Goal: Feedback & Contribution: Contribute content

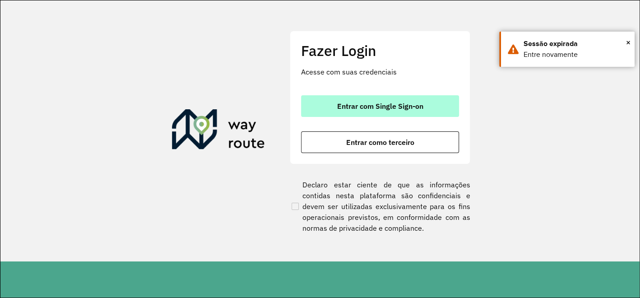
click at [356, 110] on button "Entrar com Single Sign-on" at bounding box center [380, 106] width 158 height 22
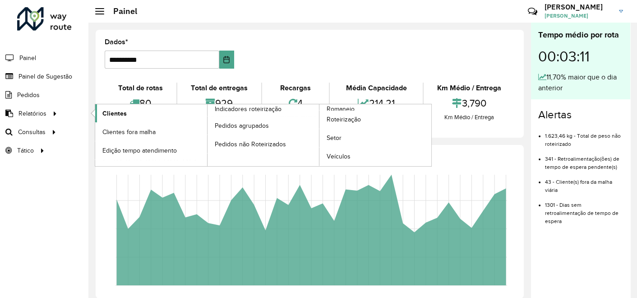
click at [117, 113] on span "Clientes" at bounding box center [114, 113] width 24 height 9
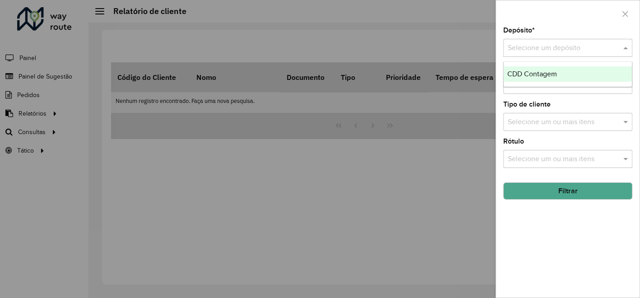
click at [526, 49] on input "text" at bounding box center [559, 48] width 102 height 11
click at [520, 73] on span "CDD Contagem" at bounding box center [532, 74] width 50 height 8
click at [571, 189] on button "Filtrar" at bounding box center [567, 190] width 129 height 17
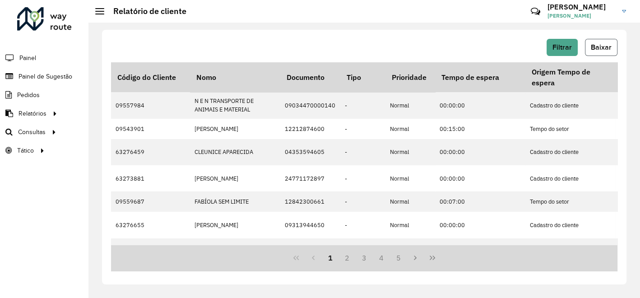
click at [607, 46] on span "Baixar" at bounding box center [601, 47] width 21 height 8
click at [288, 45] on div "Filtrar Baixar" at bounding box center [364, 47] width 506 height 17
click at [51, 76] on span "Painel de Sugestão" at bounding box center [47, 76] width 56 height 9
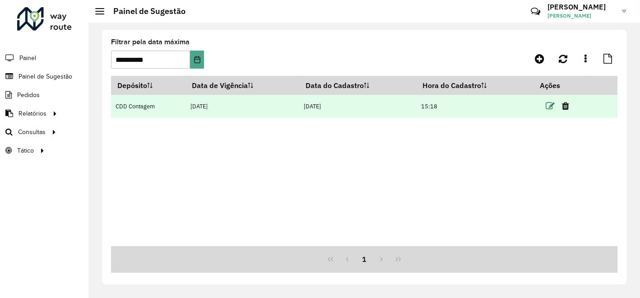
click at [551, 106] on icon at bounding box center [550, 106] width 9 height 9
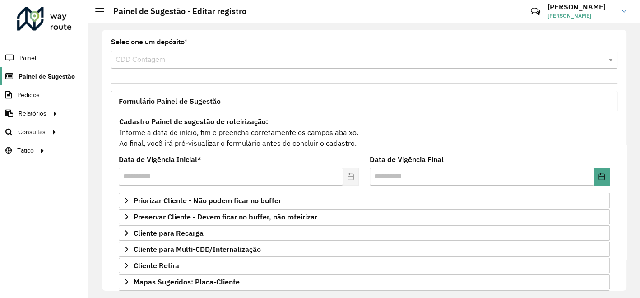
click at [60, 73] on span "Painel de Sugestão" at bounding box center [47, 76] width 56 height 9
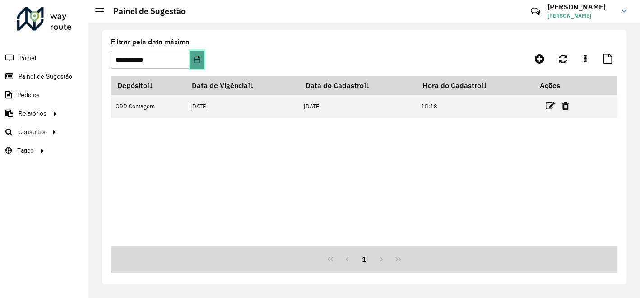
click at [197, 59] on icon "Escolha a data" at bounding box center [197, 59] width 6 height 7
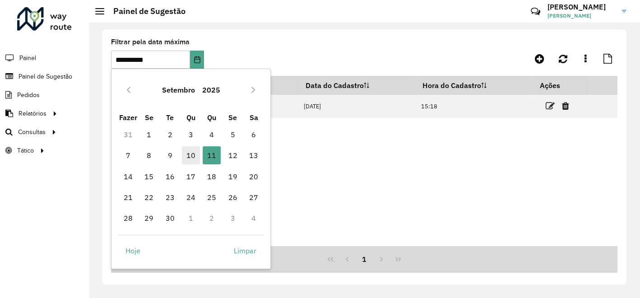
click at [192, 154] on font "10" at bounding box center [190, 155] width 9 height 11
type input "**********"
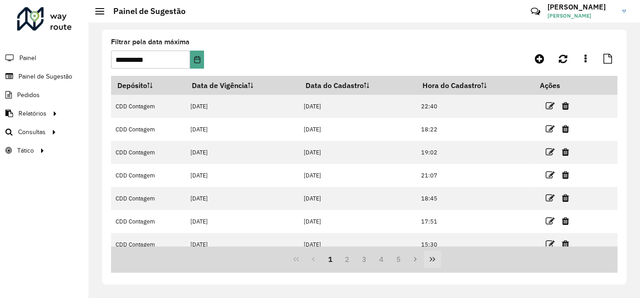
click at [432, 259] on icon "Última página" at bounding box center [432, 258] width 7 height 7
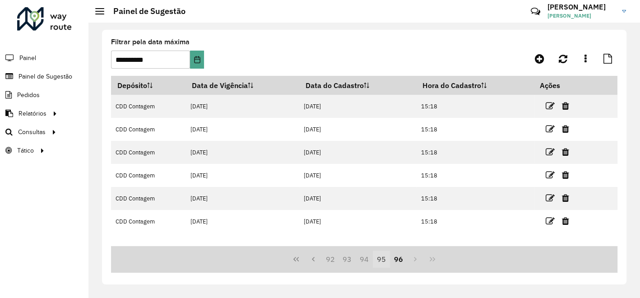
click at [382, 261] on button "95" at bounding box center [381, 259] width 17 height 17
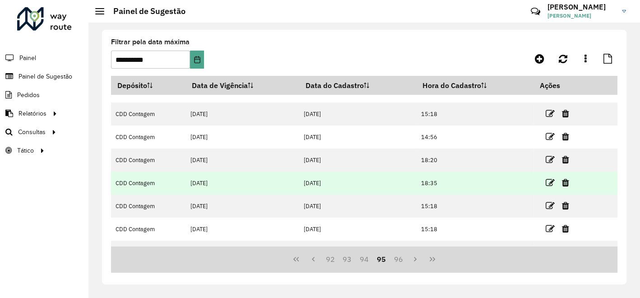
scroll to position [50, 0]
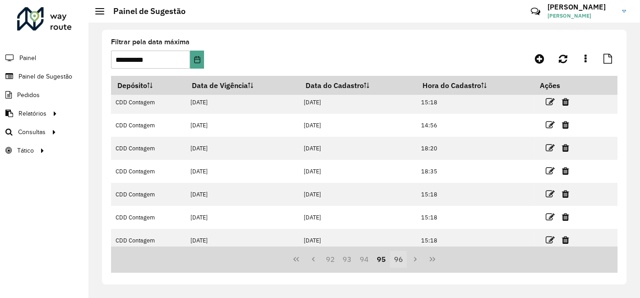
click at [399, 258] on button "96" at bounding box center [398, 259] width 17 height 17
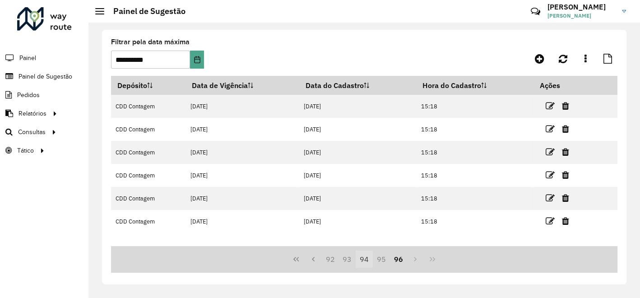
click at [363, 260] on button "94" at bounding box center [364, 259] width 17 height 17
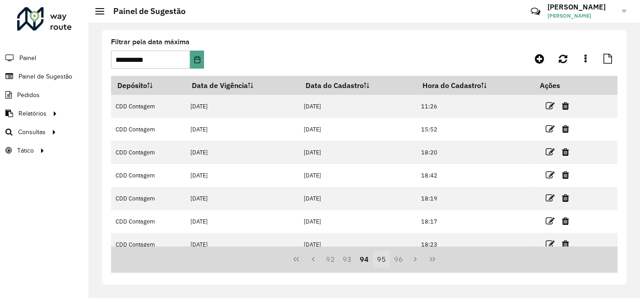
click at [379, 259] on button "95" at bounding box center [381, 259] width 17 height 17
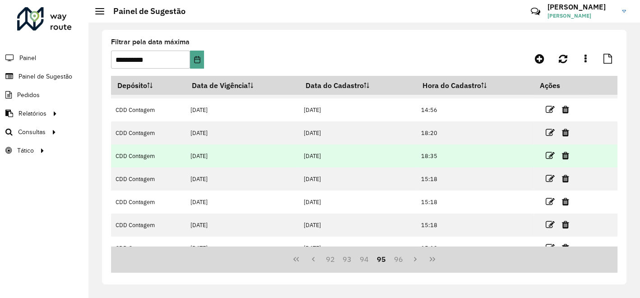
scroll to position [50, 0]
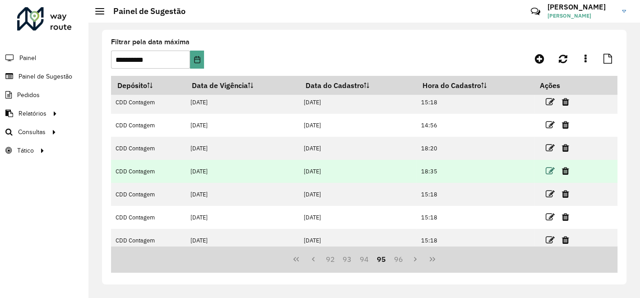
click at [550, 170] on icon at bounding box center [550, 171] width 9 height 9
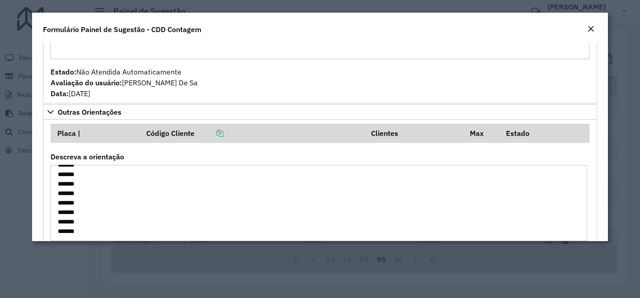
scroll to position [705, 0]
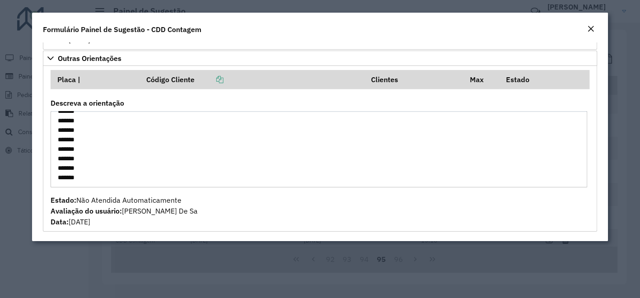
drag, startPoint x: 55, startPoint y: 172, endPoint x: 116, endPoint y: 251, distance: 99.8
click at [116, 251] on modal-container "**********" at bounding box center [320, 149] width 640 height 298
click at [151, 160] on textarea "Descreva a orientação" at bounding box center [319, 149] width 537 height 76
click at [590, 29] on em "Fechar" at bounding box center [590, 28] width 7 height 7
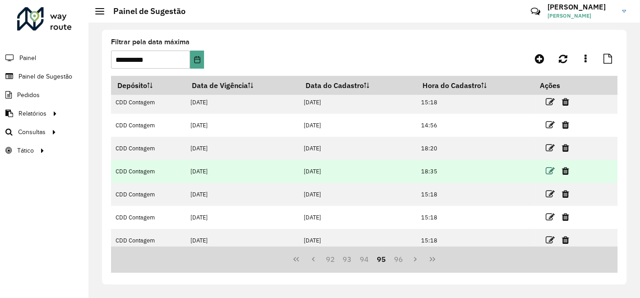
click at [551, 167] on icon at bounding box center [550, 171] width 9 height 9
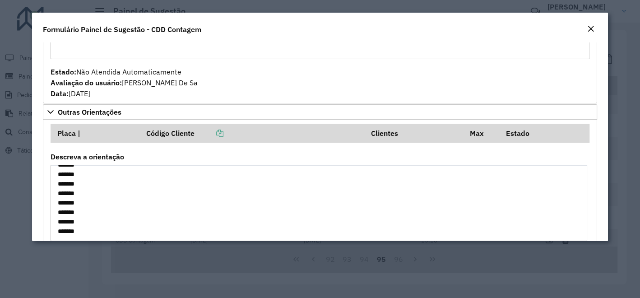
scroll to position [705, 0]
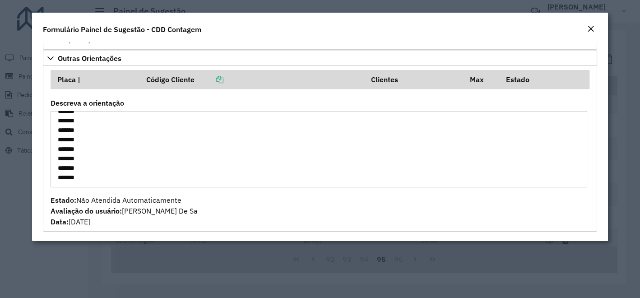
drag, startPoint x: 58, startPoint y: 169, endPoint x: 95, endPoint y: 179, distance: 38.4
click at [95, 179] on textarea "Descreva a orientação" at bounding box center [319, 149] width 537 height 76
click at [588, 29] on em "Fechar" at bounding box center [590, 28] width 7 height 7
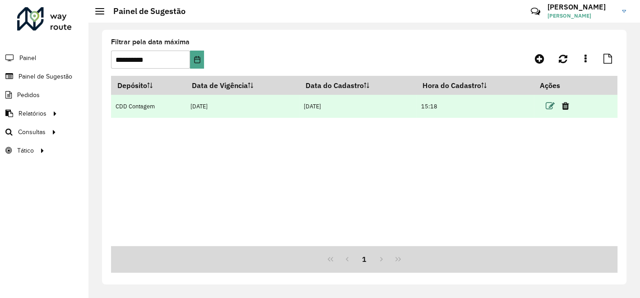
click at [550, 106] on icon at bounding box center [550, 106] width 9 height 9
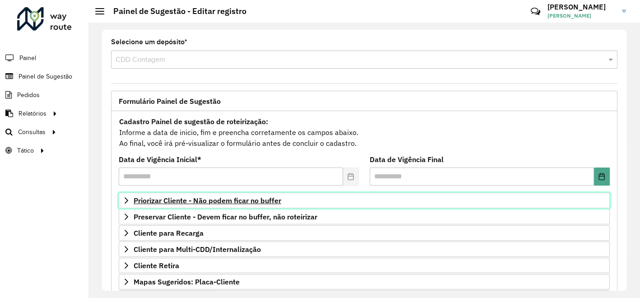
click at [243, 200] on span "Priorizar Cliente - Não podem ficar no buffer" at bounding box center [208, 200] width 148 height 7
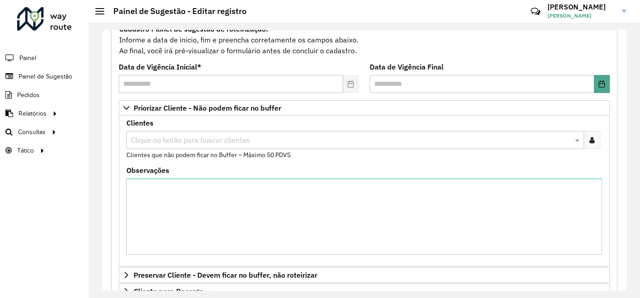
scroll to position [50, 0]
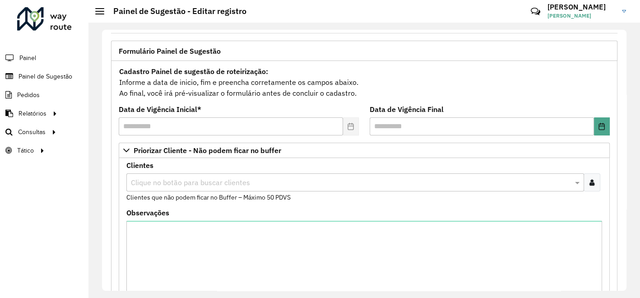
click at [589, 185] on icon at bounding box center [591, 182] width 5 height 7
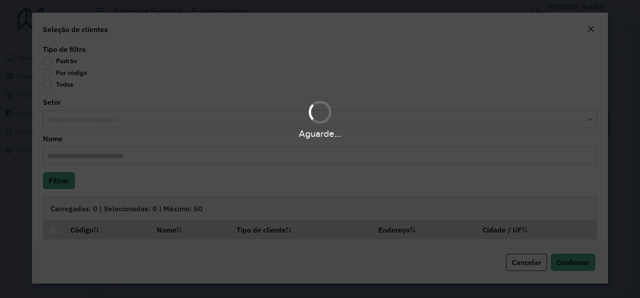
click at [48, 74] on div "Aguarde..." at bounding box center [320, 149] width 640 height 298
click at [81, 117] on input "text" at bounding box center [310, 119] width 527 height 11
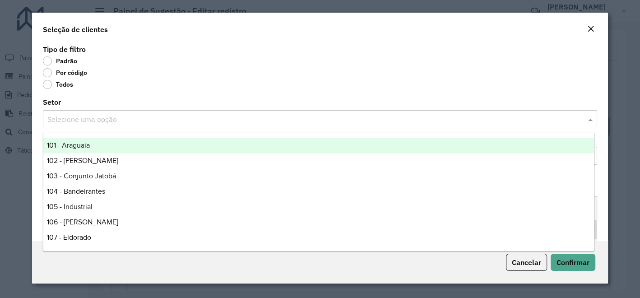
click at [48, 71] on label "Por código" at bounding box center [65, 72] width 44 height 9
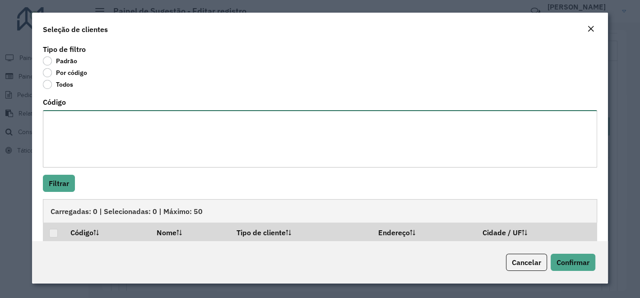
click at [93, 128] on textarea "Código" at bounding box center [320, 138] width 554 height 57
paste textarea "***** **** **** ***** *****"
type textarea "***** **** **** ***** *****"
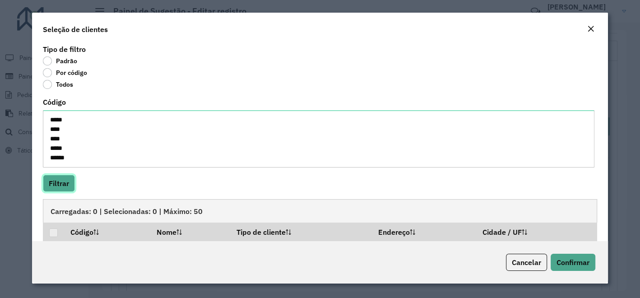
click at [63, 181] on button "Filtrar" at bounding box center [59, 183] width 32 height 17
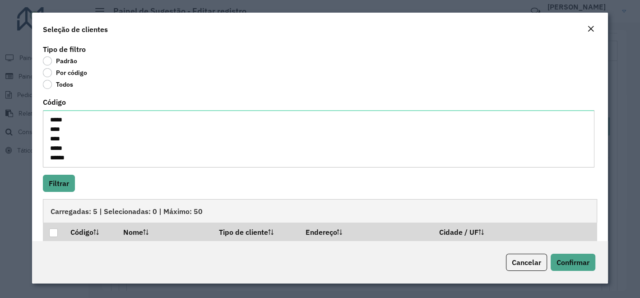
click at [53, 232] on div at bounding box center [53, 232] width 9 height 9
click at [584, 263] on span "Confirmar" at bounding box center [573, 262] width 33 height 9
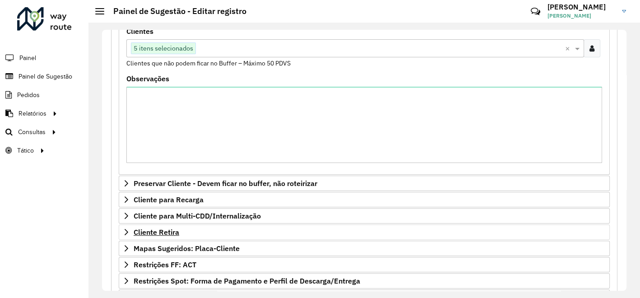
scroll to position [200, 0]
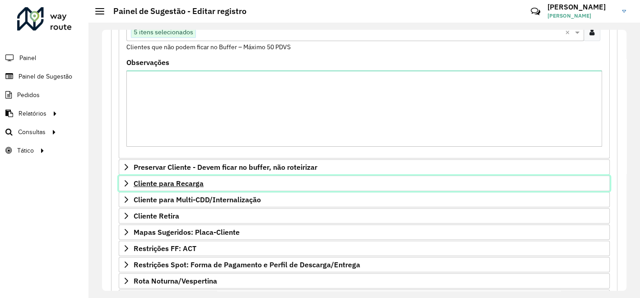
click at [179, 181] on span "Cliente para Recarga" at bounding box center [169, 183] width 70 height 7
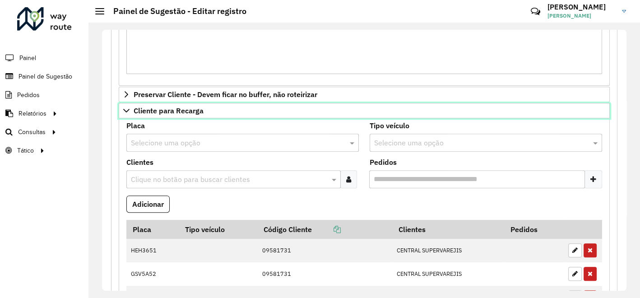
scroll to position [401, 0]
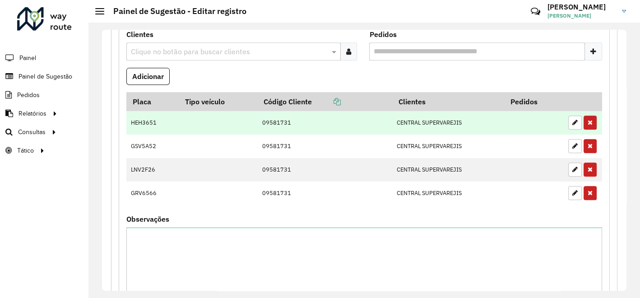
click at [588, 119] on icon "button" at bounding box center [590, 122] width 5 height 6
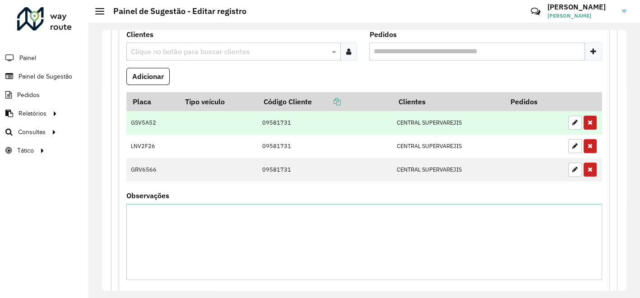
click at [588, 119] on icon "button" at bounding box center [590, 122] width 5 height 6
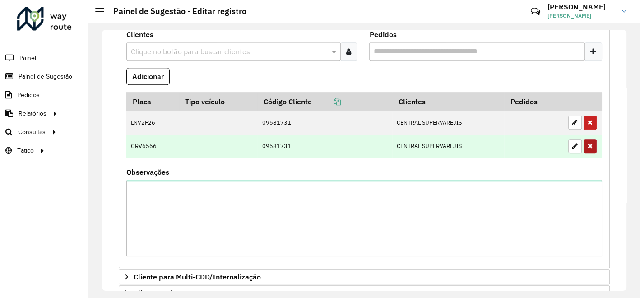
click at [588, 120] on icon "button" at bounding box center [590, 122] width 5 height 6
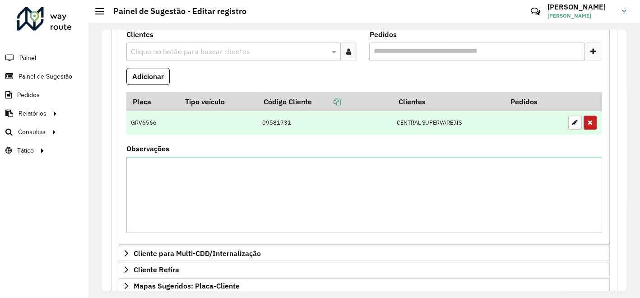
click at [588, 121] on icon "button" at bounding box center [590, 122] width 5 height 6
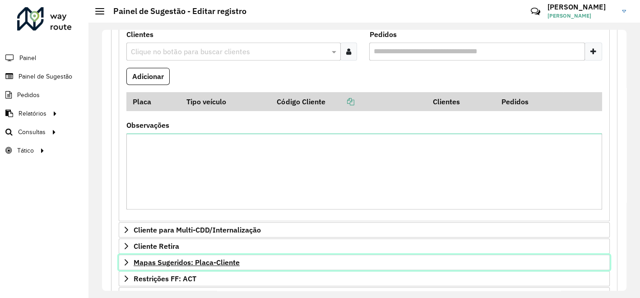
click at [207, 259] on span "Mapas Sugeridos: Placa-Cliente" at bounding box center [187, 262] width 106 height 7
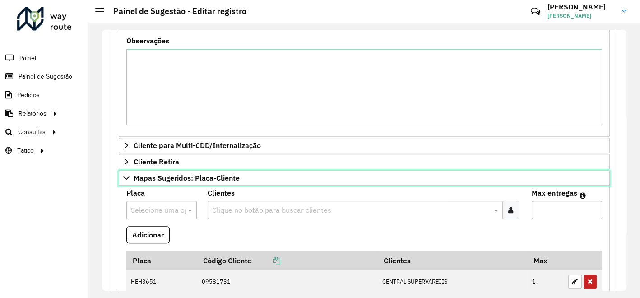
scroll to position [652, 0]
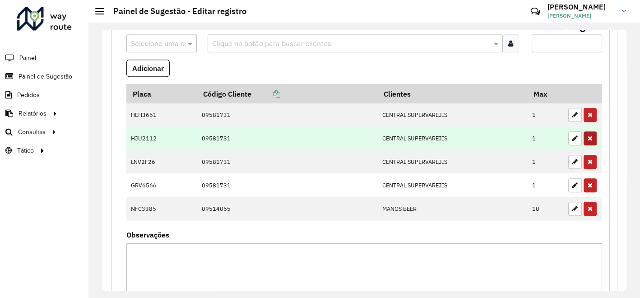
click at [591, 111] on button "button" at bounding box center [590, 115] width 13 height 14
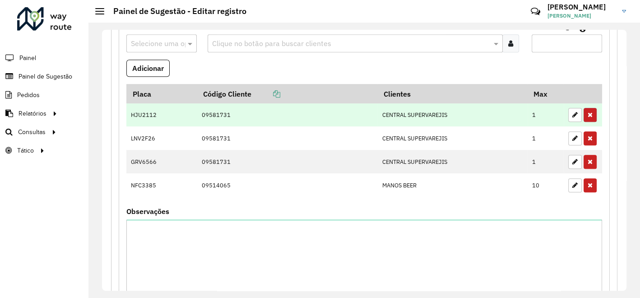
click at [589, 111] on icon "button" at bounding box center [590, 114] width 5 height 6
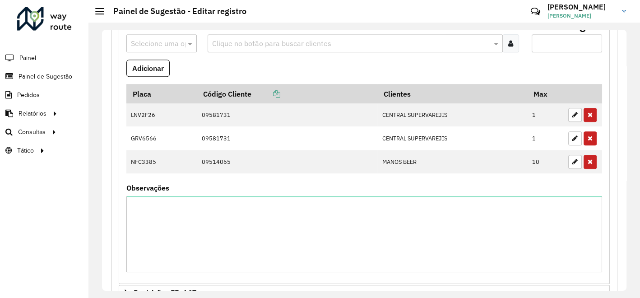
click at [589, 111] on icon "button" at bounding box center [590, 114] width 5 height 6
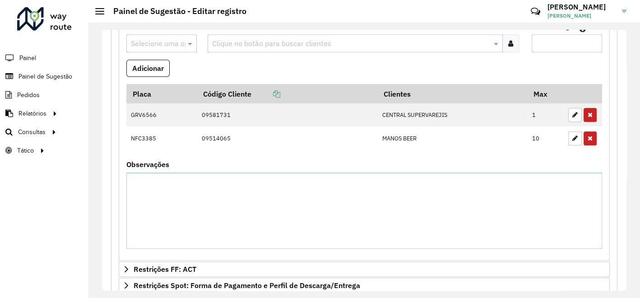
click at [589, 111] on icon "button" at bounding box center [590, 114] width 5 height 6
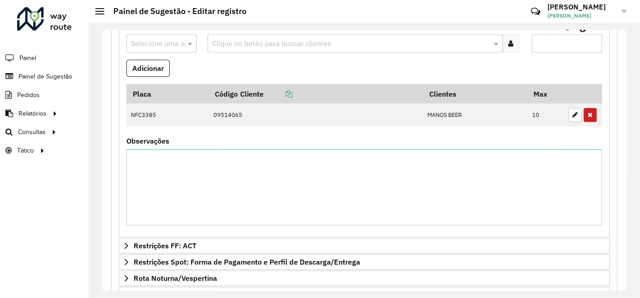
click at [589, 111] on icon "button" at bounding box center [590, 114] width 5 height 6
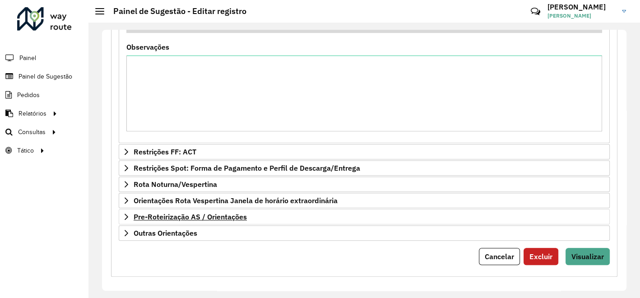
scroll to position [724, 0]
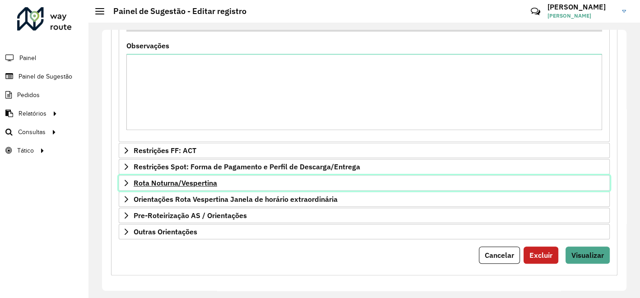
click at [192, 181] on span "Rota Noturna/Vespertina" at bounding box center [176, 182] width 84 height 7
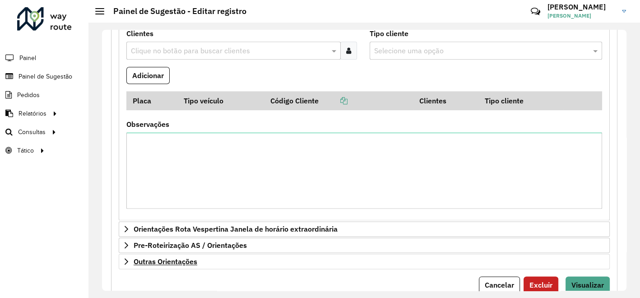
scroll to position [954, 0]
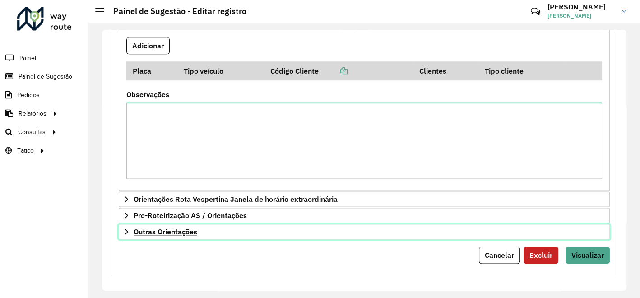
click at [182, 228] on span "Outras Orientações" at bounding box center [166, 231] width 64 height 7
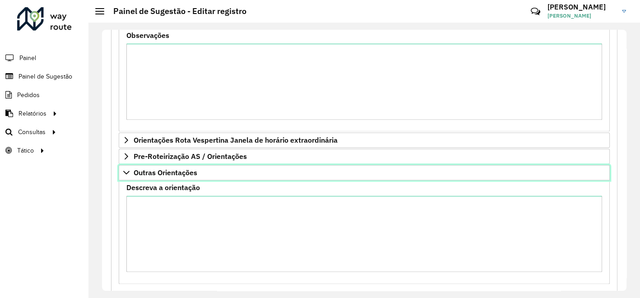
scroll to position [1058, 0]
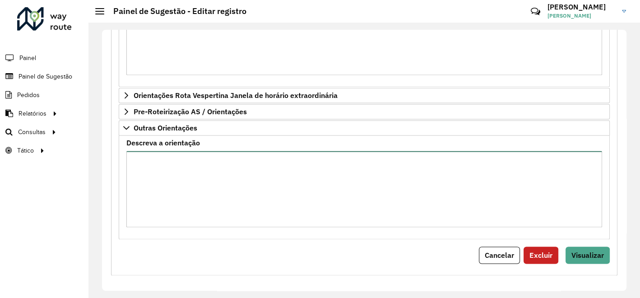
click at [179, 169] on textarea "Descreva a orientação" at bounding box center [364, 189] width 476 height 76
paste textarea "**********"
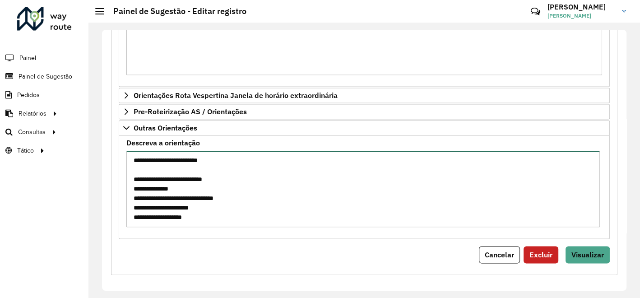
click at [247, 162] on textarea "Descreva a orientação" at bounding box center [362, 189] width 473 height 76
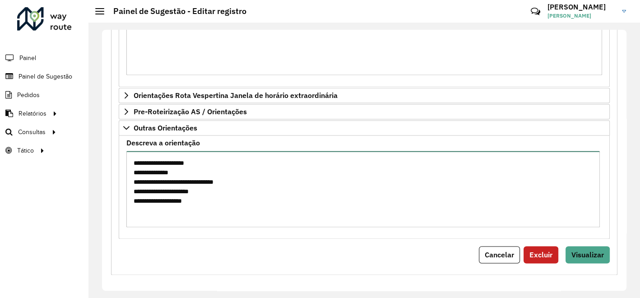
scroll to position [251, 0]
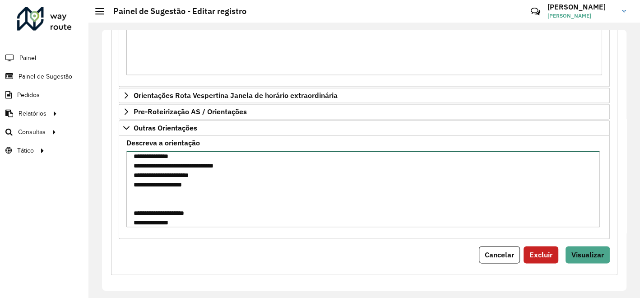
type textarea "**********"
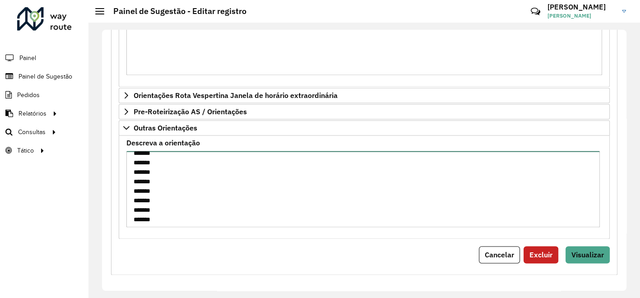
scroll to position [673, 0]
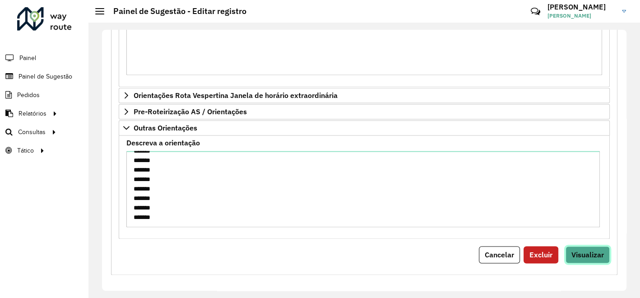
click at [581, 251] on span "Visualizar" at bounding box center [587, 254] width 32 height 9
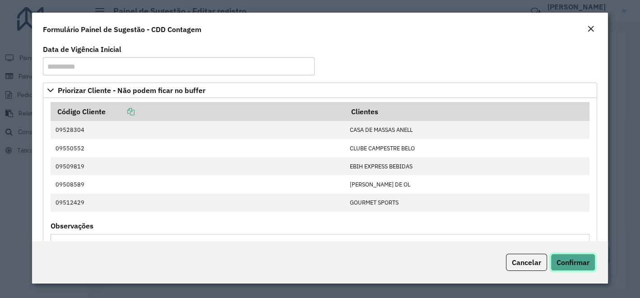
click at [576, 260] on span "Confirmar" at bounding box center [573, 262] width 33 height 9
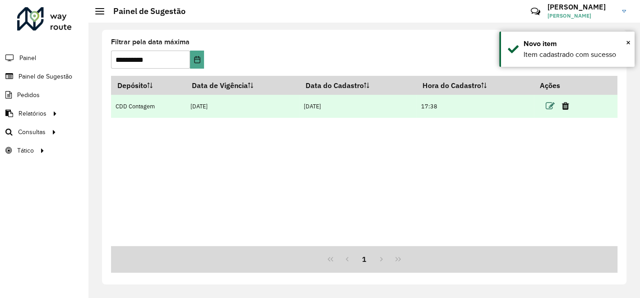
click at [552, 105] on icon at bounding box center [550, 106] width 9 height 9
